Goal: Information Seeking & Learning: Learn about a topic

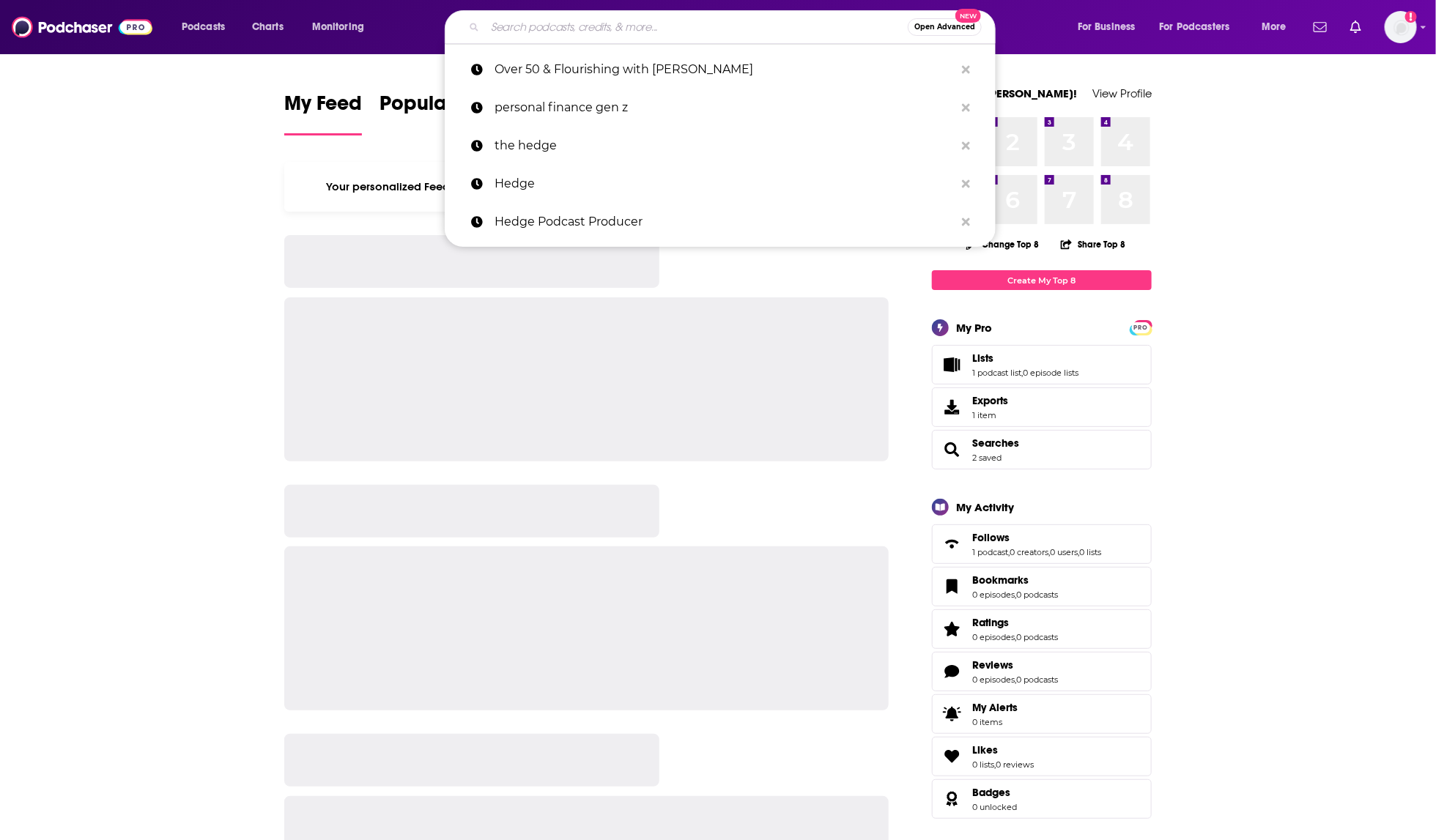
click at [738, 29] on input "Search podcasts, credits, & more..." at bounding box center [696, 26] width 423 height 23
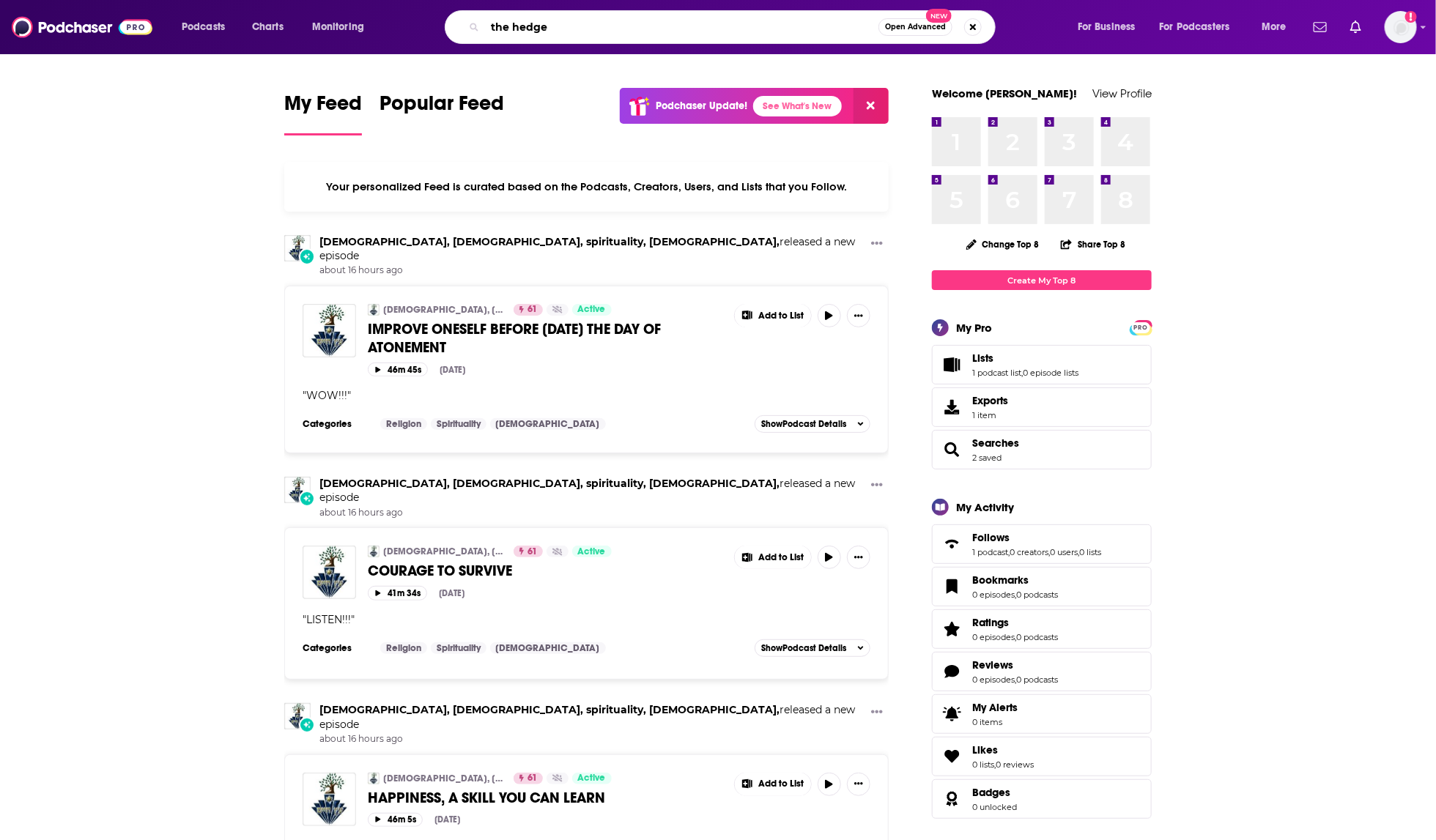
type input "the hedge"
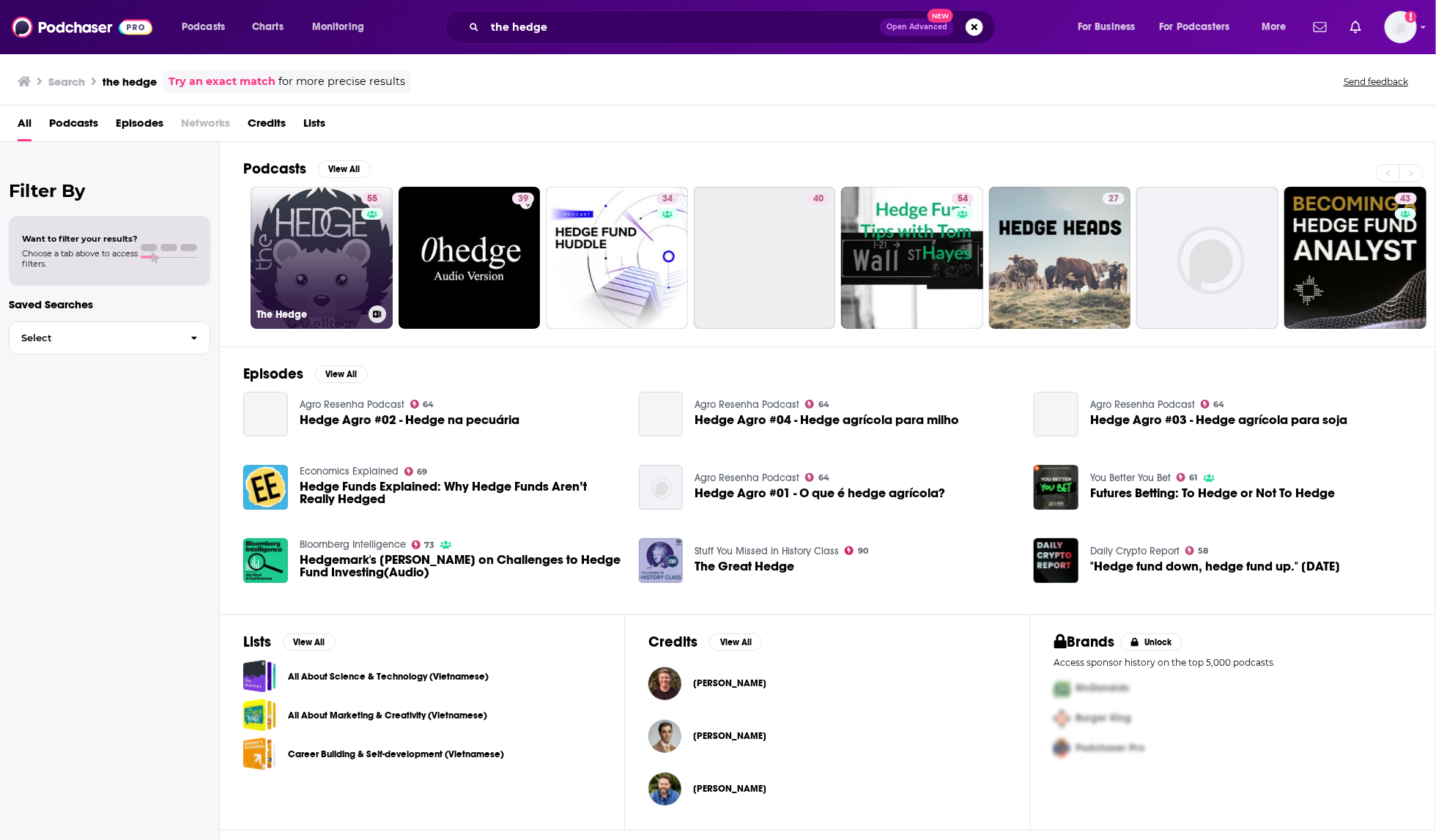
click at [344, 279] on link "55 The Hedge" at bounding box center [322, 258] width 142 height 142
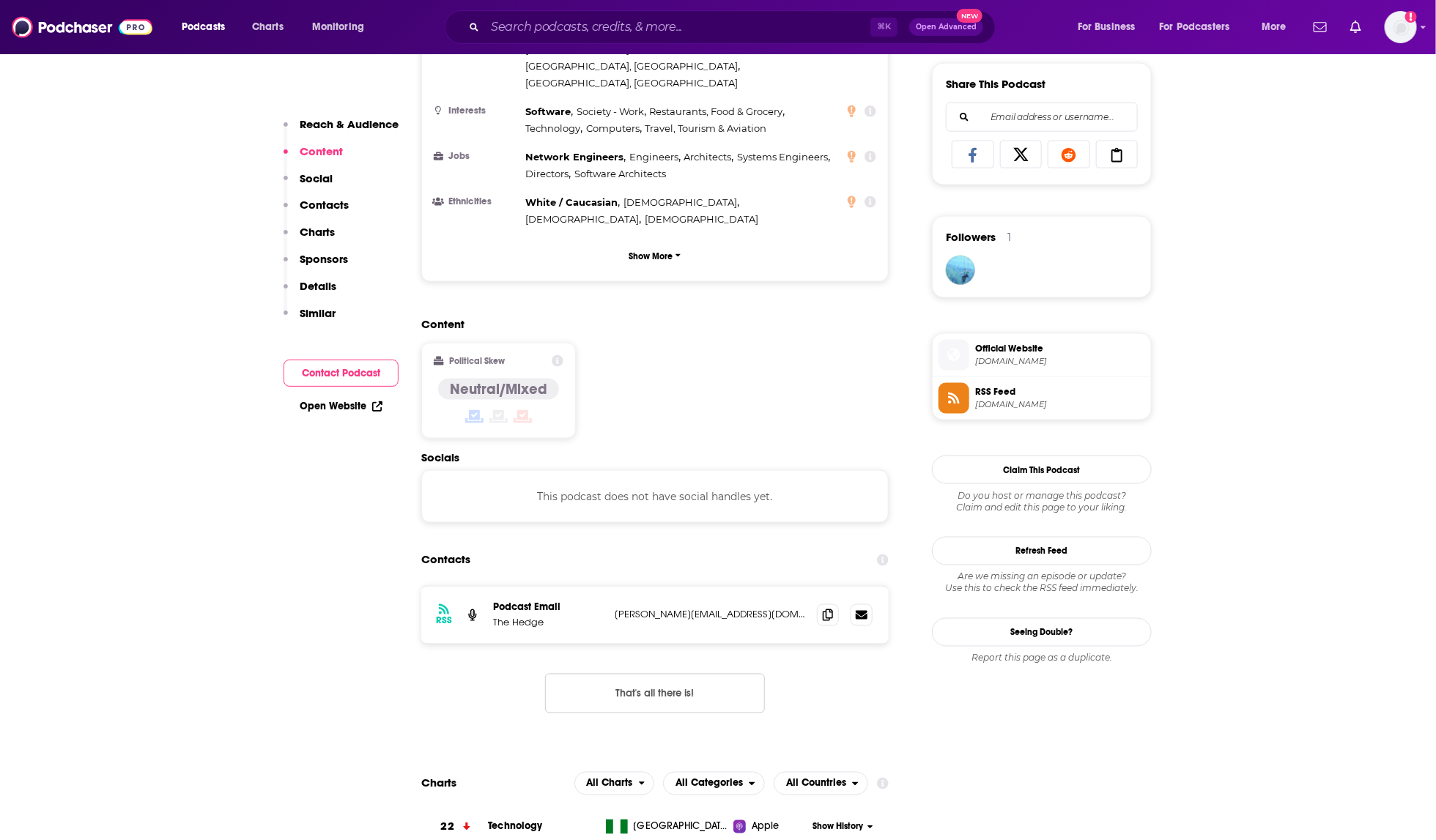
scroll to position [911, 0]
click at [831, 608] on icon at bounding box center [828, 614] width 10 height 12
